Goal: Information Seeking & Learning: Learn about a topic

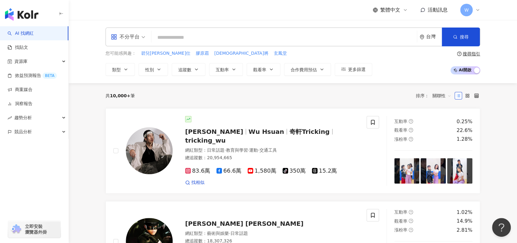
click at [480, 13] on div "W" at bounding box center [470, 10] width 20 height 12
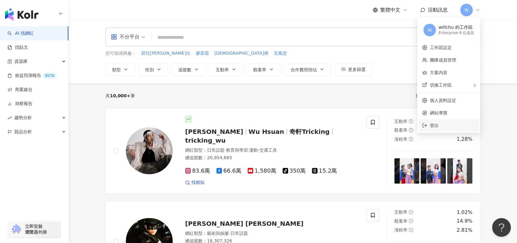
click at [457, 123] on span "登出" at bounding box center [453, 125] width 46 height 7
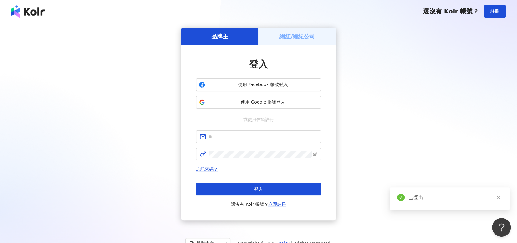
click at [309, 28] on div "網紅/經紀公司" at bounding box center [297, 36] width 77 height 18
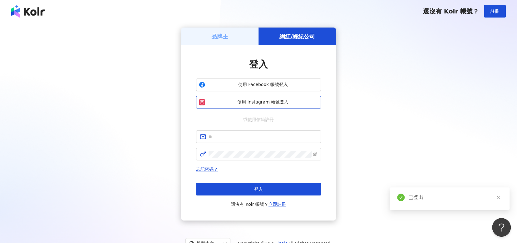
click at [287, 102] on span "使用 Instagram 帳號登入" at bounding box center [263, 102] width 111 height 6
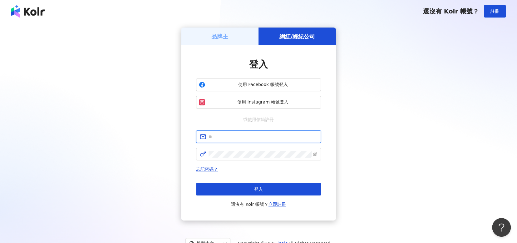
click at [262, 137] on input "text" at bounding box center [263, 136] width 109 height 7
type input "**********"
click button "登入" at bounding box center [258, 189] width 125 height 12
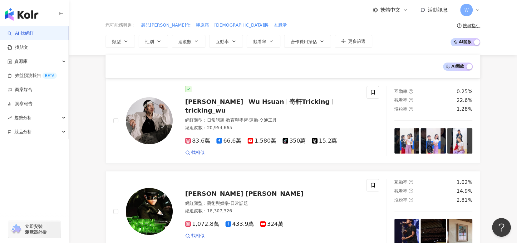
scroll to position [94, 0]
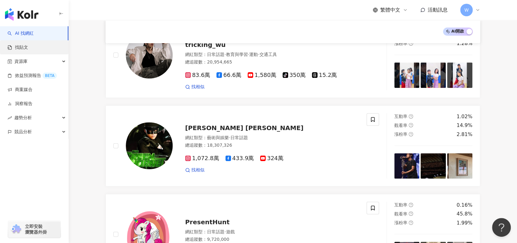
click at [28, 51] on link "找貼文" at bounding box center [17, 47] width 21 height 6
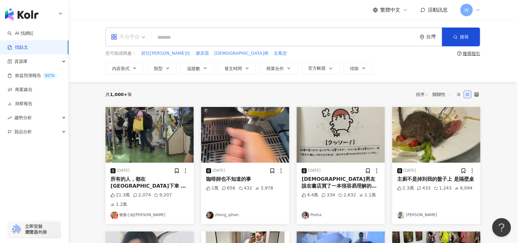
click at [147, 42] on div "不分平台" at bounding box center [127, 37] width 41 height 18
click at [138, 102] on div "Threads" at bounding box center [129, 101] width 35 height 8
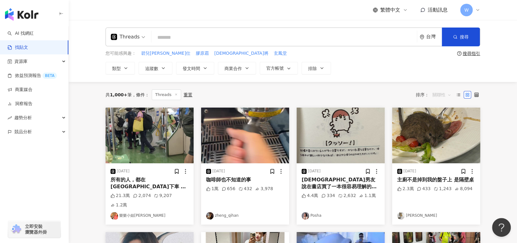
click at [449, 96] on span "關聯性" at bounding box center [442, 95] width 19 height 10
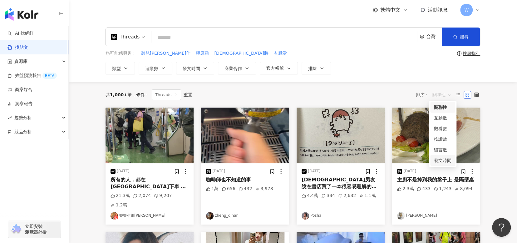
click at [442, 159] on div "發文時間" at bounding box center [442, 160] width 17 height 7
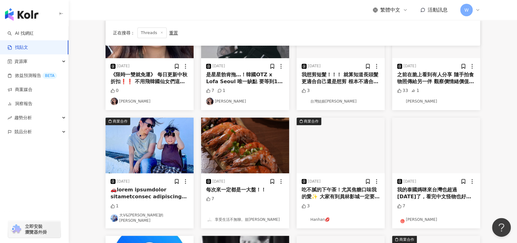
scroll to position [250, 0]
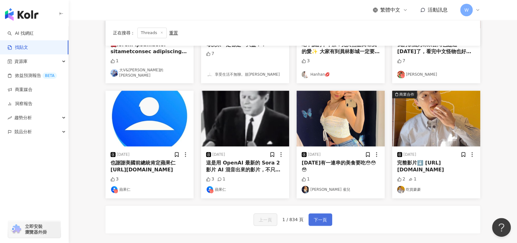
click at [325, 216] on span "下一頁" at bounding box center [320, 219] width 13 height 7
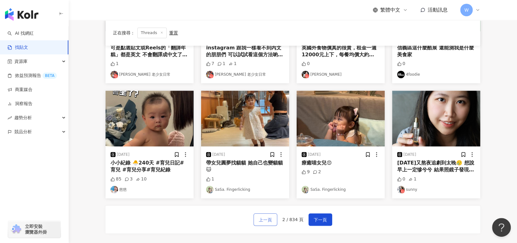
click at [262, 218] on span "上一頁" at bounding box center [265, 219] width 13 height 7
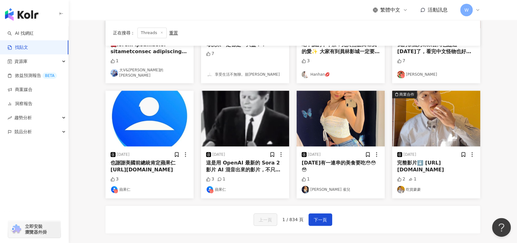
click at [171, 176] on div "3" at bounding box center [150, 179] width 78 height 6
click at [171, 165] on div "也謝謝美國前總統肯定蘋果仁 [URL][DOMAIN_NAME]" at bounding box center [150, 166] width 78 height 14
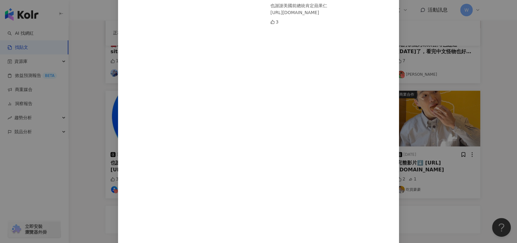
scroll to position [135, 0]
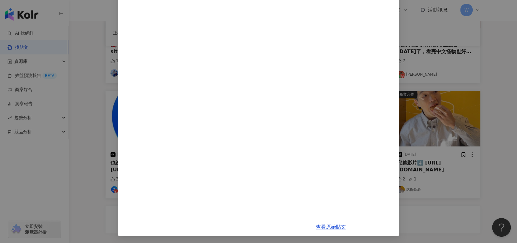
click at [492, 148] on div "蘋果仁 [DATE] 也謝謝美國前總統肯定蘋果仁 [URL][DOMAIN_NAME] 3 查看原始貼文" at bounding box center [258, 121] width 517 height 243
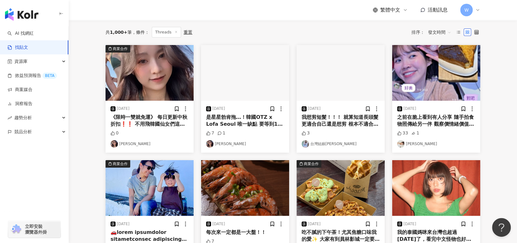
scroll to position [0, 0]
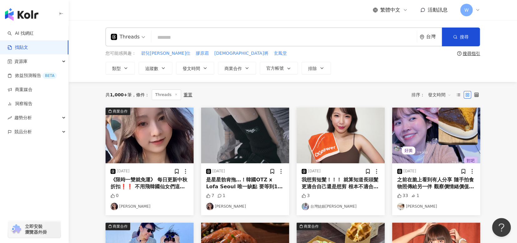
click at [339, 136] on img "button" at bounding box center [341, 135] width 88 height 56
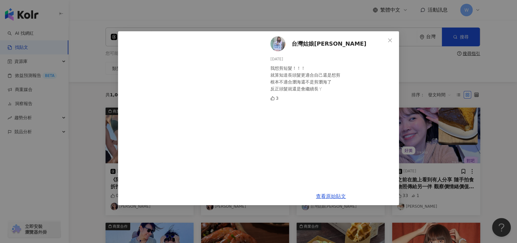
click at [495, 140] on div "台灣姑娘[PERSON_NAME] [DATE] 我想剪短髮！！！ 就算知道長頭髮更適合自己還是想剪 根本不適合瀏海還不是剪瀏海了 反正頭髮就還是會繼續長ㄚ …" at bounding box center [258, 121] width 517 height 243
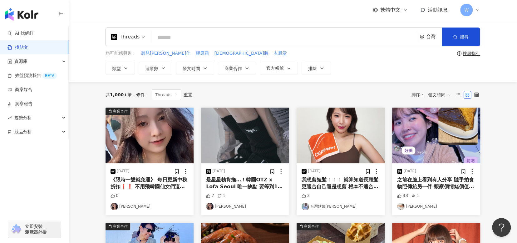
click at [439, 94] on span "發文時間" at bounding box center [439, 95] width 23 height 10
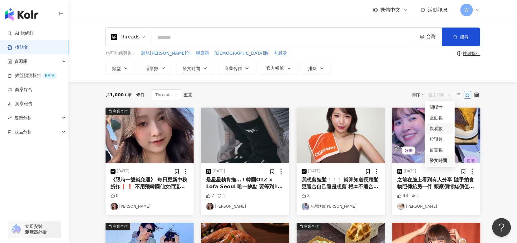
click at [437, 133] on div "觀看數" at bounding box center [439, 128] width 27 height 11
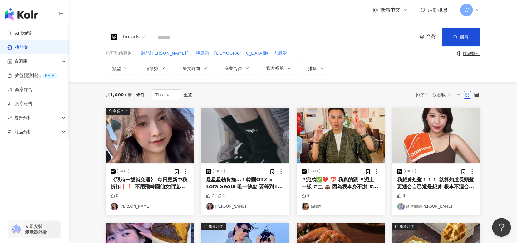
click at [158, 154] on img "button" at bounding box center [150, 135] width 88 height 56
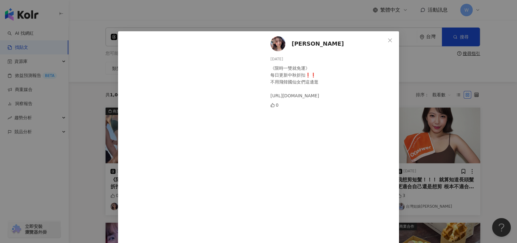
scroll to position [34, 0]
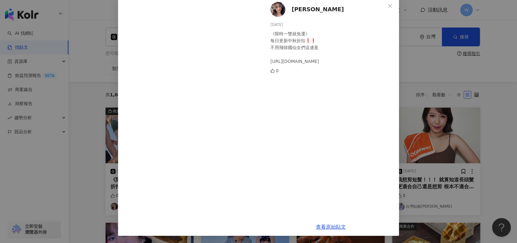
click at [504, 180] on div "[PERSON_NAME][DATE] 《限時一雙就免運》 每日更新中秋折扣❗️❗️ 不用飛韓國仙女們這邊逛 [URL][DOMAIN_NAME] 0 查看原…" at bounding box center [258, 121] width 517 height 243
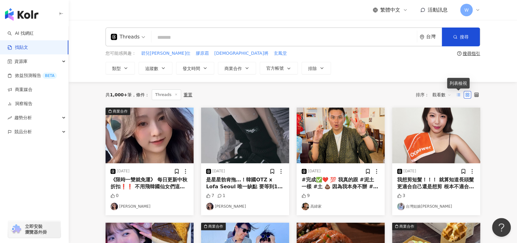
click at [459, 96] on icon at bounding box center [458, 94] width 4 height 4
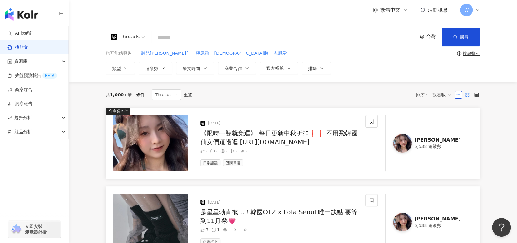
click at [470, 96] on label at bounding box center [467, 94] width 7 height 7
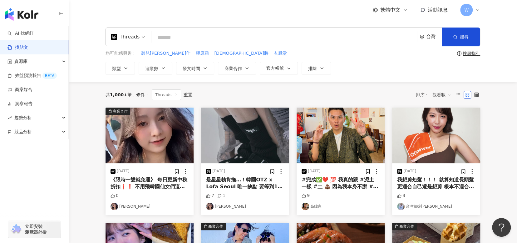
click at [329, 182] on div "#完成✅❤️ 💯 我真的跟 #泥土 一樣 #土 💩 因為我本身不辦 #信用卡💳 的人類😂很奇妙～ 習慣性用 #現金交易 或 #刷現金 😂 一定是這樣😂😂😂 但…" at bounding box center [341, 183] width 78 height 14
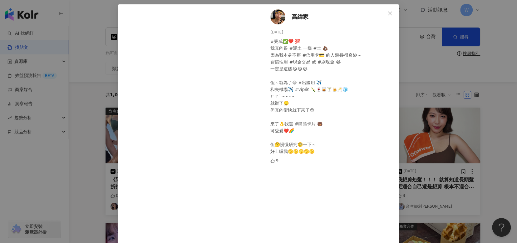
scroll to position [0, 0]
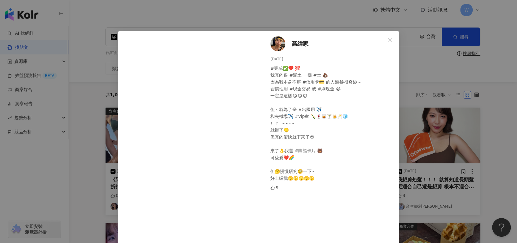
click at [506, 154] on div "高緯家 [DATE] #完成✅❤️ 💯 我真的跟 #泥土 一樣 #土 💩 因為我本身不辦 #信用卡💳 的人類😂很奇妙～ 習慣性用 #現金交易 或 #刷現金 😂…" at bounding box center [258, 121] width 517 height 243
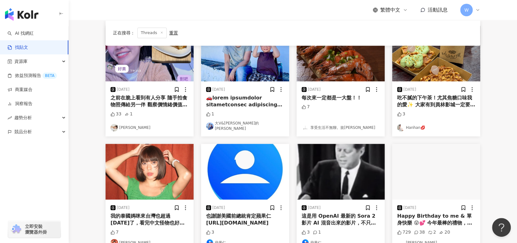
scroll to position [9, 0]
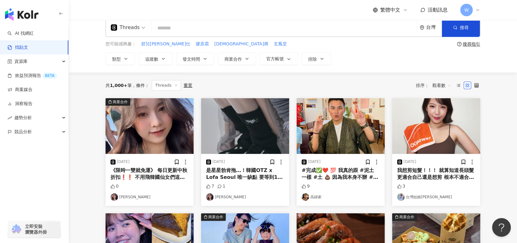
click at [176, 84] on line at bounding box center [177, 85] width 2 height 2
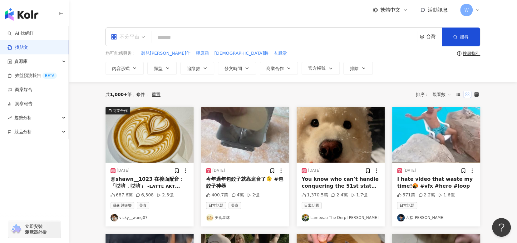
click at [143, 38] on span "不分平台" at bounding box center [128, 37] width 34 height 10
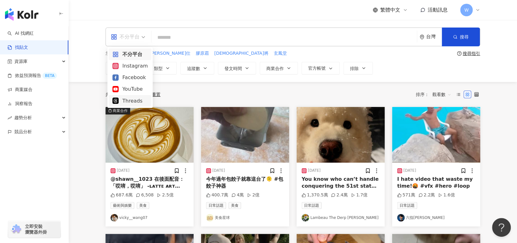
click at [142, 100] on div "Threads" at bounding box center [129, 101] width 35 height 8
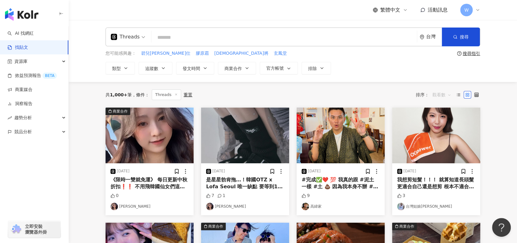
click at [443, 95] on span "觀看數" at bounding box center [442, 95] width 19 height 10
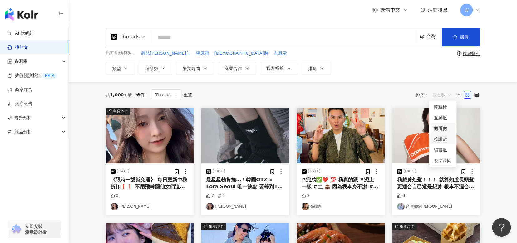
click at [445, 142] on div "按讚數" at bounding box center [442, 139] width 17 height 7
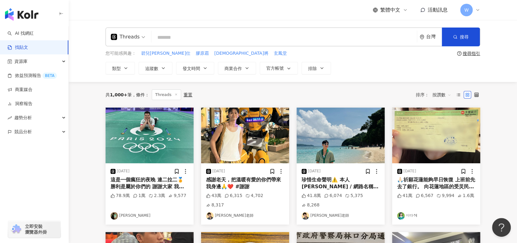
click at [441, 93] on span "按讚數" at bounding box center [442, 95] width 19 height 10
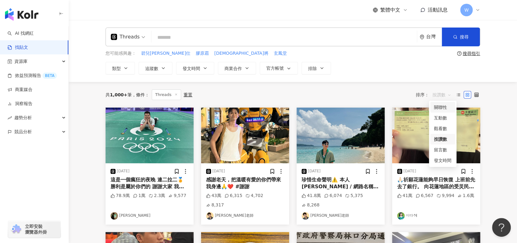
click at [441, 105] on div "關聯性" at bounding box center [442, 107] width 17 height 7
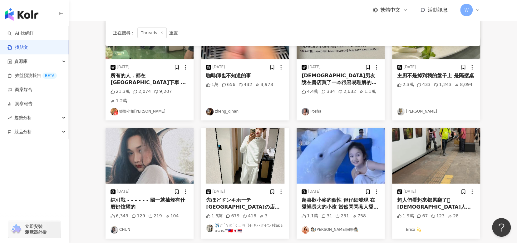
scroll to position [219, 0]
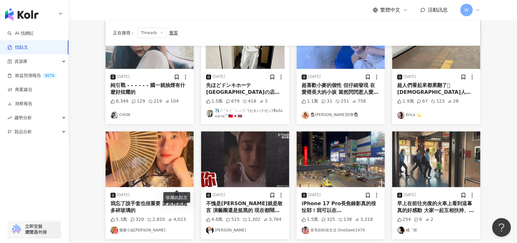
click at [329, 232] on div "[DATE] 所有的人，都在[GEOGRAPHIC_DATA]下車 這個畫面太感動 21.3萬 2,074 9,207 1.2萬 樂樂小姐Melody [DA…" at bounding box center [293, 81] width 375 height 385
click at [372, 200] on div "iPhone 17 Pro長焦錄影真的很扯耶！我可以在[GEOGRAPHIC_DATA]天橋上看到有人被加油…⛽️" at bounding box center [341, 207] width 78 height 14
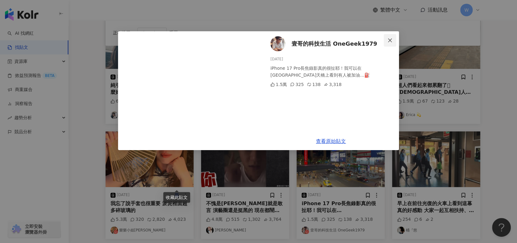
click at [392, 40] on icon "close" at bounding box center [390, 40] width 5 height 5
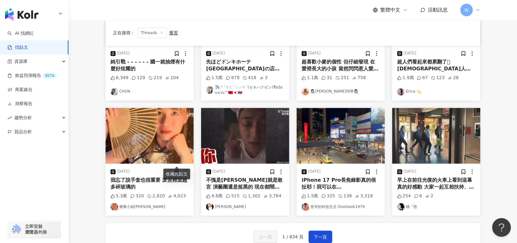
scroll to position [325, 0]
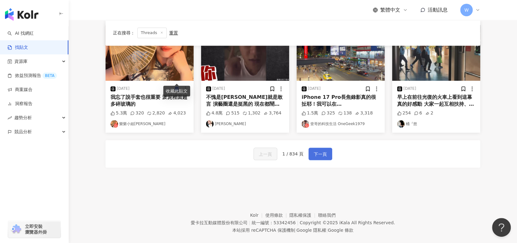
click at [327, 147] on button "下一頁" at bounding box center [321, 153] width 24 height 12
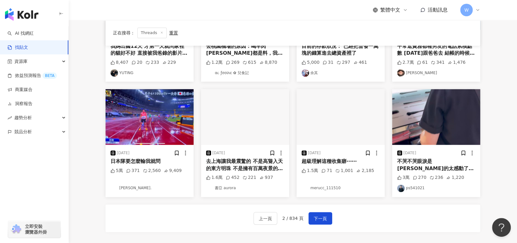
scroll to position [228, 0]
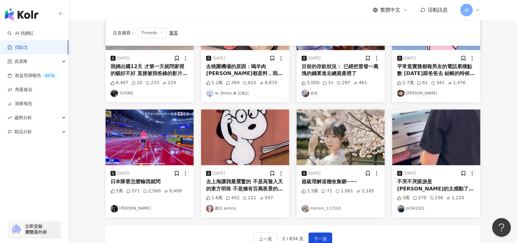
click at [352, 149] on img "button" at bounding box center [341, 137] width 88 height 56
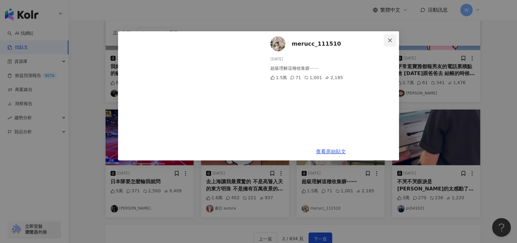
click at [389, 41] on icon "close" at bounding box center [390, 40] width 5 height 5
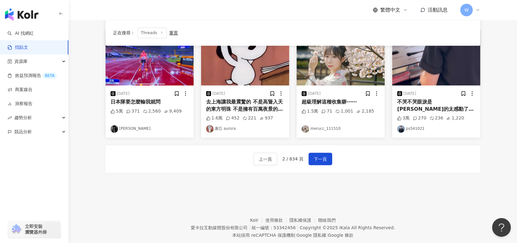
scroll to position [322, 0]
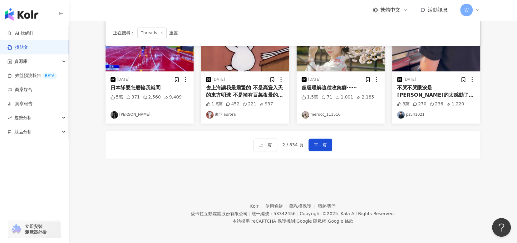
click at [313, 174] on footer "Kolr 使用條款 隱私權保護 聯絡我們 愛[PERSON_NAME]互動媒體股份有限公司 | 統一編號：53342456 | Copyright © 202…" at bounding box center [293, 208] width 449 height 69
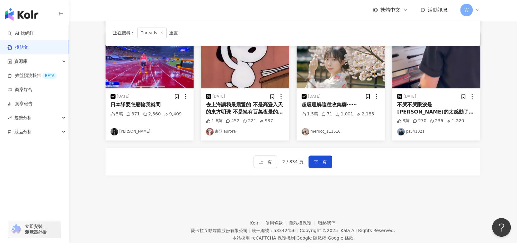
scroll to position [291, 0]
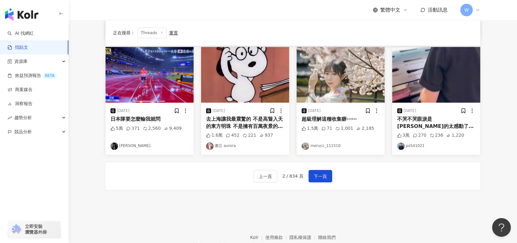
click at [266, 124] on div "去上海讓我最震驚的 不是高聳入天的東方明珠 不是擁有百萬夜景的黃浦江 而是計程車司機問我說： 「週末是搭高鐵回台灣嗎？」 我真的「蛤」很大聲 還有他是認真的" at bounding box center [245, 123] width 78 height 14
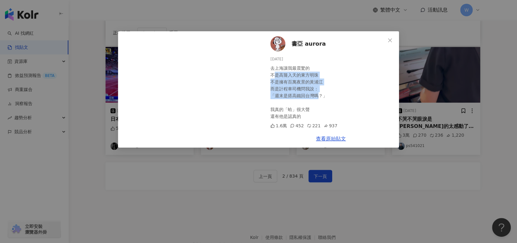
drag, startPoint x: 275, startPoint y: 72, endPoint x: 320, endPoint y: 93, distance: 49.5
click at [320, 93] on div "去上海讓我最震驚的 不是高聳入天的東方明珠 不是擁有百萬夜景的黃浦江 而是計程車司機問我說： 「週末是搭高鐵回台灣嗎？」 我真的「蛤」很大聲 還有他是認真的" at bounding box center [333, 92] width 124 height 55
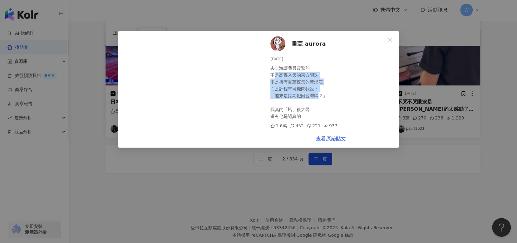
scroll to position [322, 0]
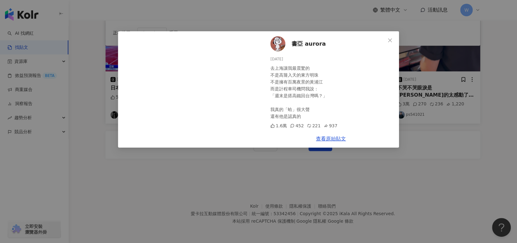
click at [337, 142] on div "查看原始貼文" at bounding box center [331, 139] width 136 height 18
click at [337, 141] on link "查看原始貼文" at bounding box center [331, 139] width 30 height 6
click at [390, 37] on button "Close" at bounding box center [390, 40] width 12 height 12
